Goal: Task Accomplishment & Management: Use online tool/utility

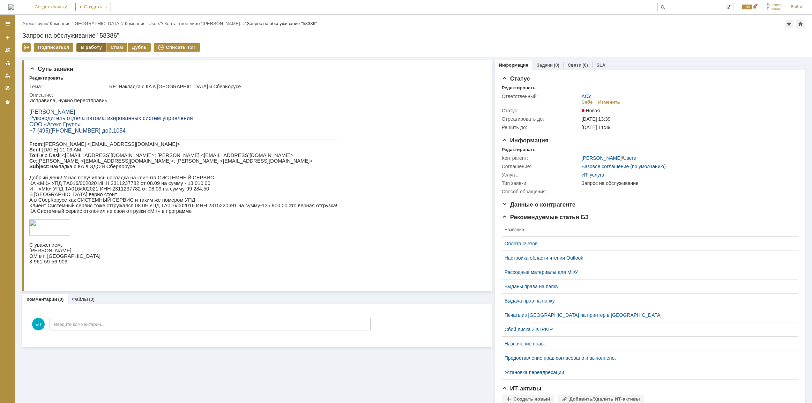
click at [87, 46] on div "В работу" at bounding box center [91, 47] width 30 height 8
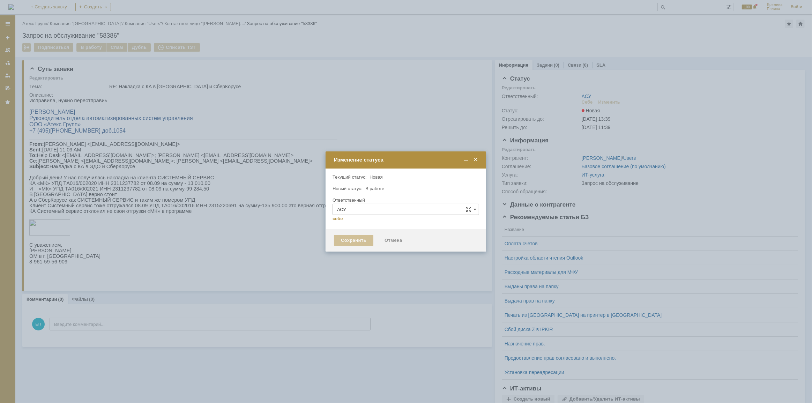
type input "[PERSON_NAME]"
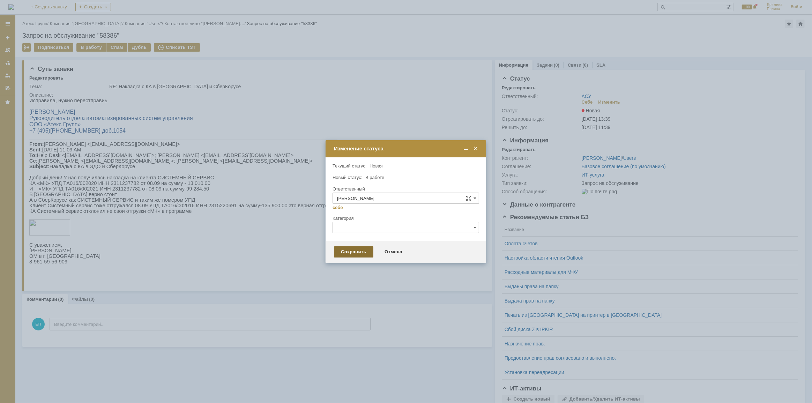
click at [356, 250] on div "Сохранить" at bounding box center [353, 251] width 39 height 11
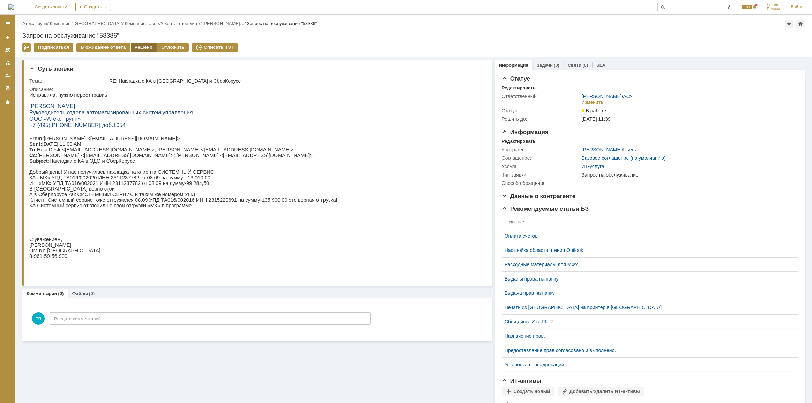
click at [142, 50] on div "Решено" at bounding box center [144, 47] width 27 height 8
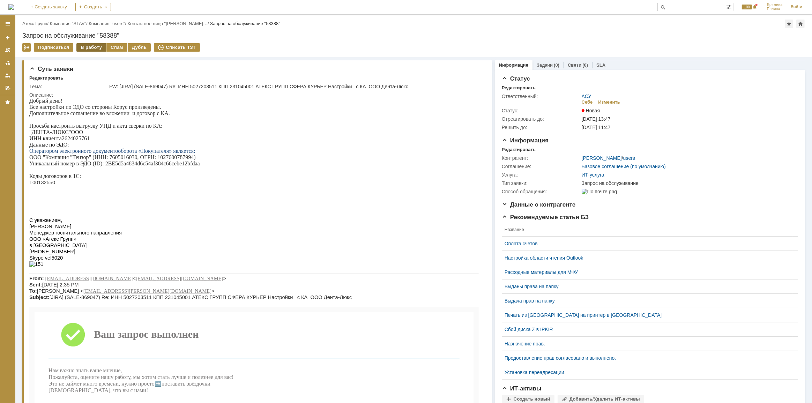
click at [95, 43] on div "В работу" at bounding box center [91, 47] width 30 height 8
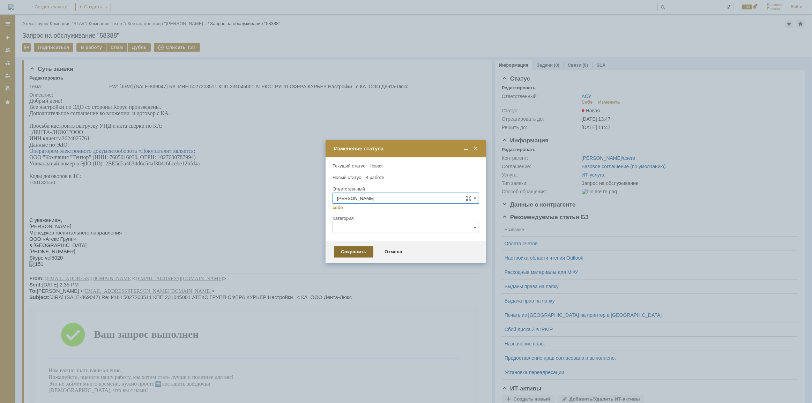
click at [351, 248] on div "Сохранить" at bounding box center [353, 251] width 39 height 11
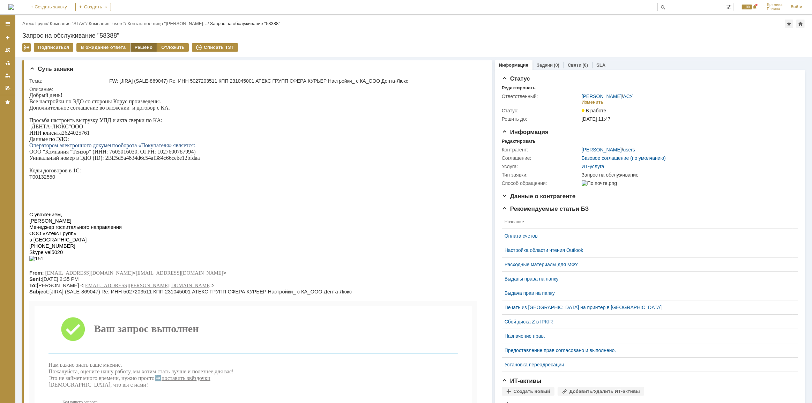
click at [141, 45] on div "Решено" at bounding box center [144, 47] width 27 height 8
